Goal: Check status: Check status

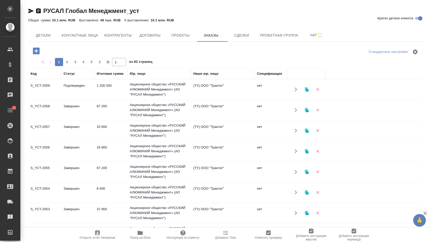
click at [79, 89] on td "Подтвержден" at bounding box center [77, 90] width 33 height 18
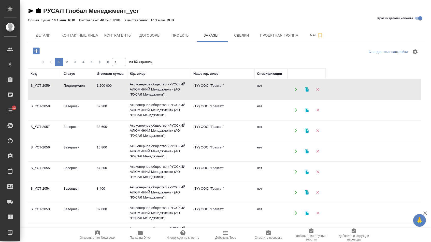
click at [79, 89] on td "Подтвержден" at bounding box center [77, 90] width 33 height 18
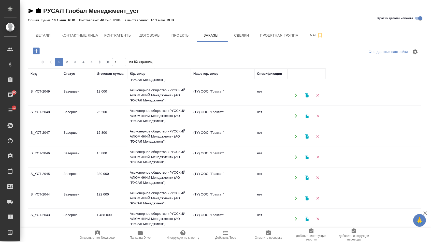
scroll to position [209, 0]
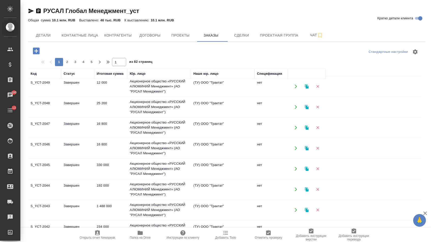
click at [44, 208] on td "S_YCT-2043" at bounding box center [44, 210] width 33 height 18
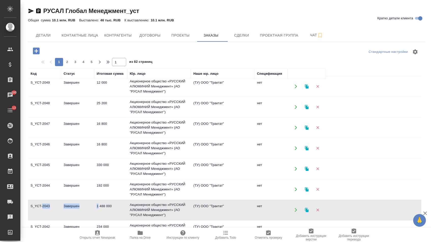
click at [44, 208] on td "S_YCT-2043" at bounding box center [44, 210] width 33 height 18
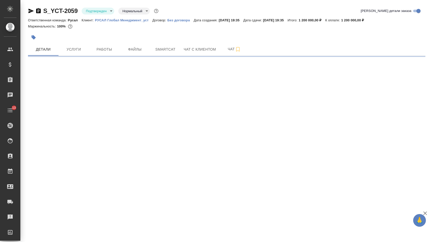
select select "RU"
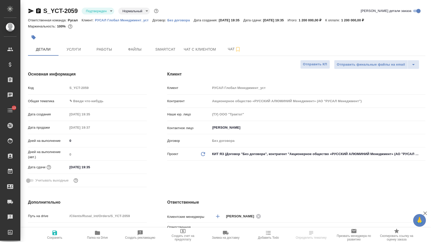
type textarea "x"
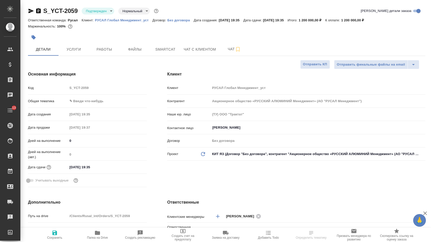
type textarea "x"
click at [31, 11] on icon "button" at bounding box center [30, 11] width 5 height 5
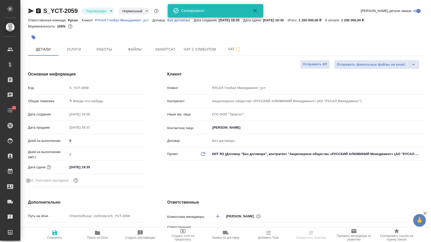
type textarea "x"
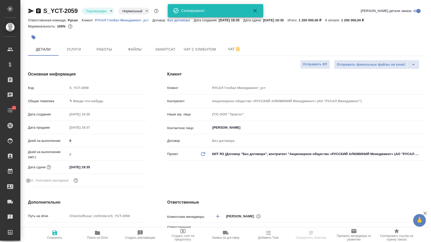
type textarea "x"
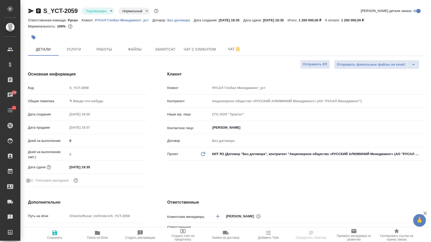
select select "RU"
type textarea "x"
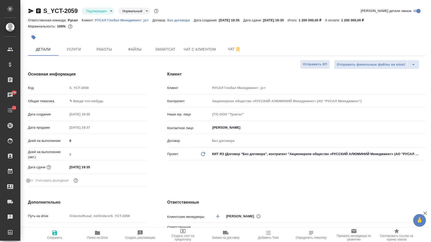
type textarea "x"
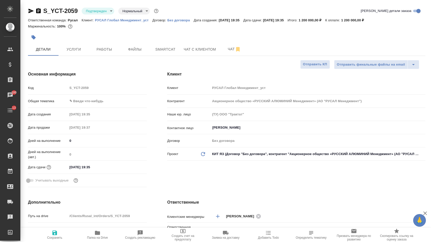
type textarea "x"
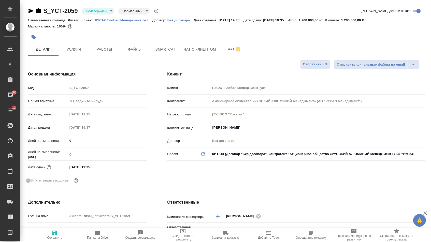
type textarea "x"
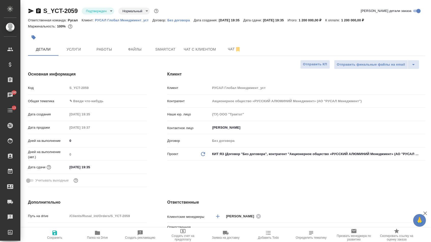
type textarea "x"
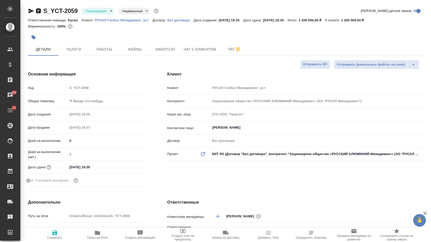
type textarea "x"
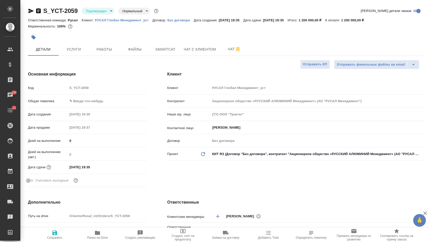
type textarea "x"
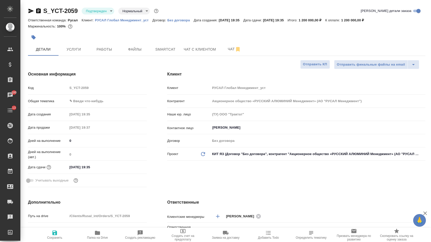
type textarea "x"
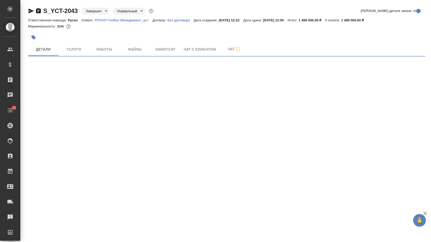
select select "RU"
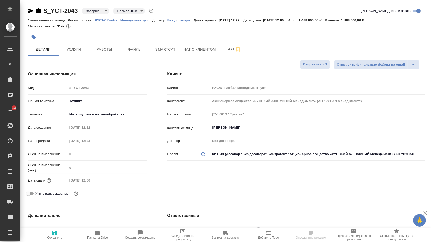
type textarea "x"
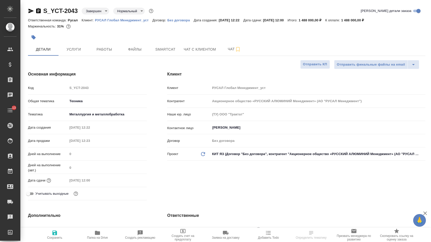
type textarea "x"
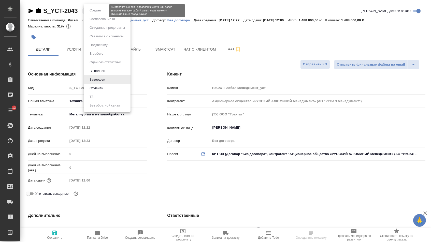
click at [103, 12] on body "🙏 .cls-1 fill:#fff; AWATERA Menshikova Aleksandra Клиенты Спецификации Заказы Ч…" at bounding box center [215, 121] width 431 height 242
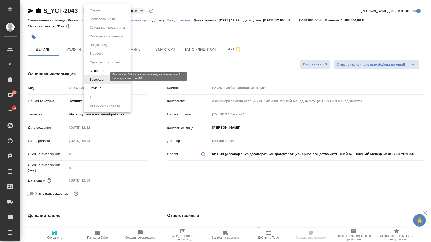
click at [99, 74] on button "Выполнен" at bounding box center [97, 71] width 19 height 6
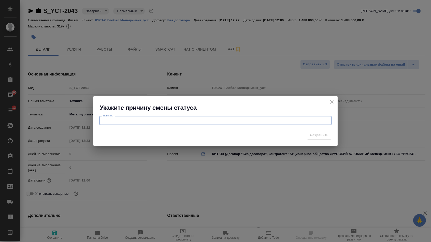
click at [169, 120] on textarea at bounding box center [215, 121] width 225 height 4
type textarea "кор услуг"
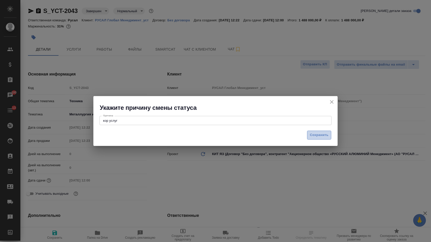
click at [317, 135] on span "Сохранить" at bounding box center [319, 135] width 19 height 6
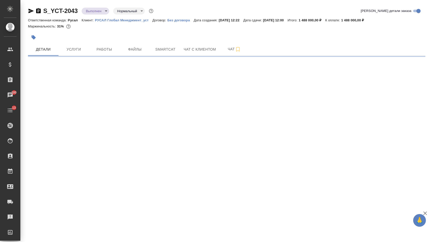
select select "RU"
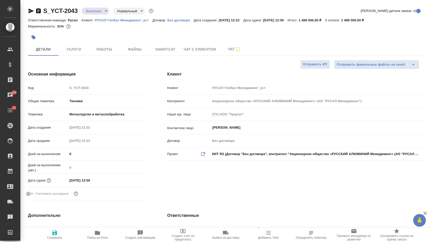
type textarea "x"
click at [70, 55] on button "Услуги" at bounding box center [73, 49] width 31 height 13
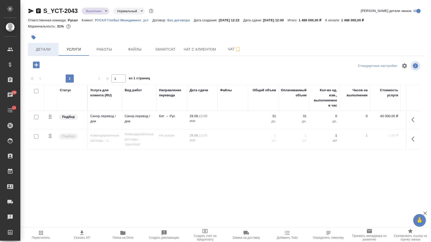
click at [49, 50] on span "Детали" at bounding box center [43, 49] width 24 height 6
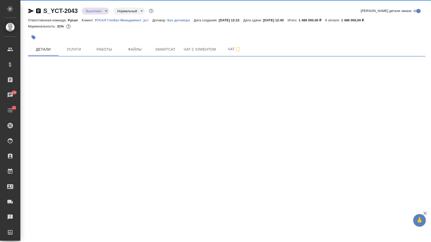
select select "RU"
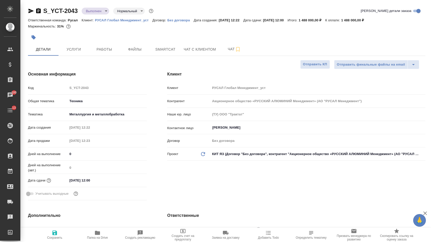
type textarea "x"
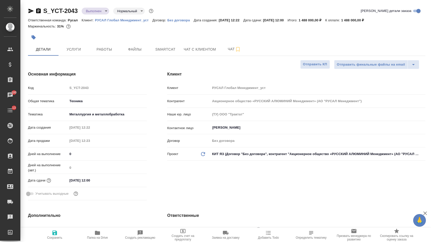
type textarea "x"
